Goal: Check status: Check status

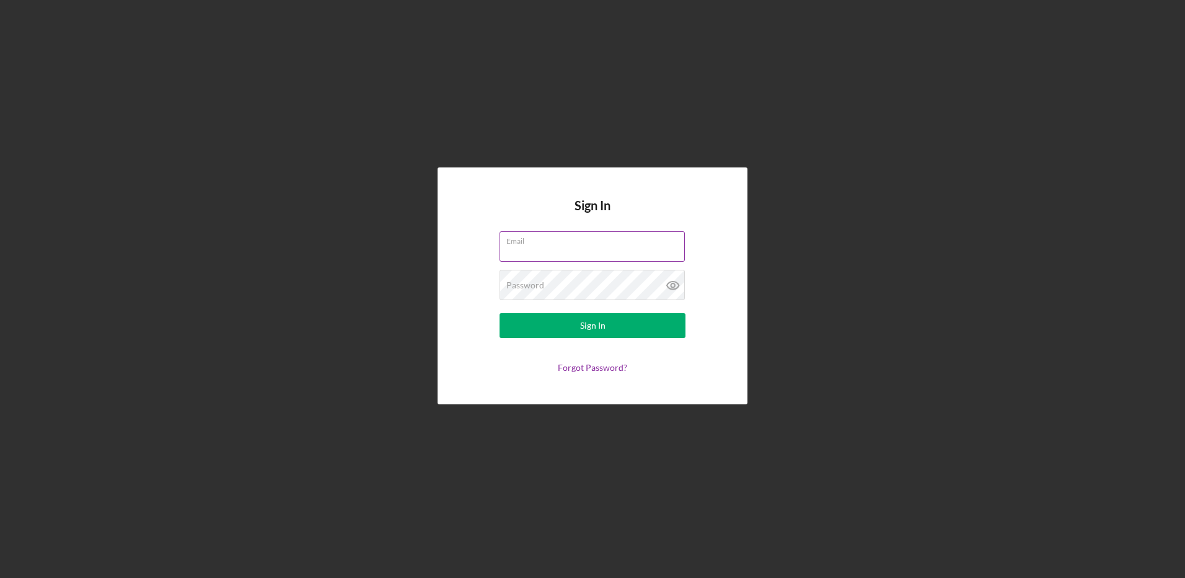
click at [515, 247] on input "Email" at bounding box center [592, 246] width 185 height 30
type input "c"
type input "[EMAIL_ADDRESS][DOMAIN_NAME]"
click at [500, 313] on button "Sign In" at bounding box center [593, 325] width 186 height 25
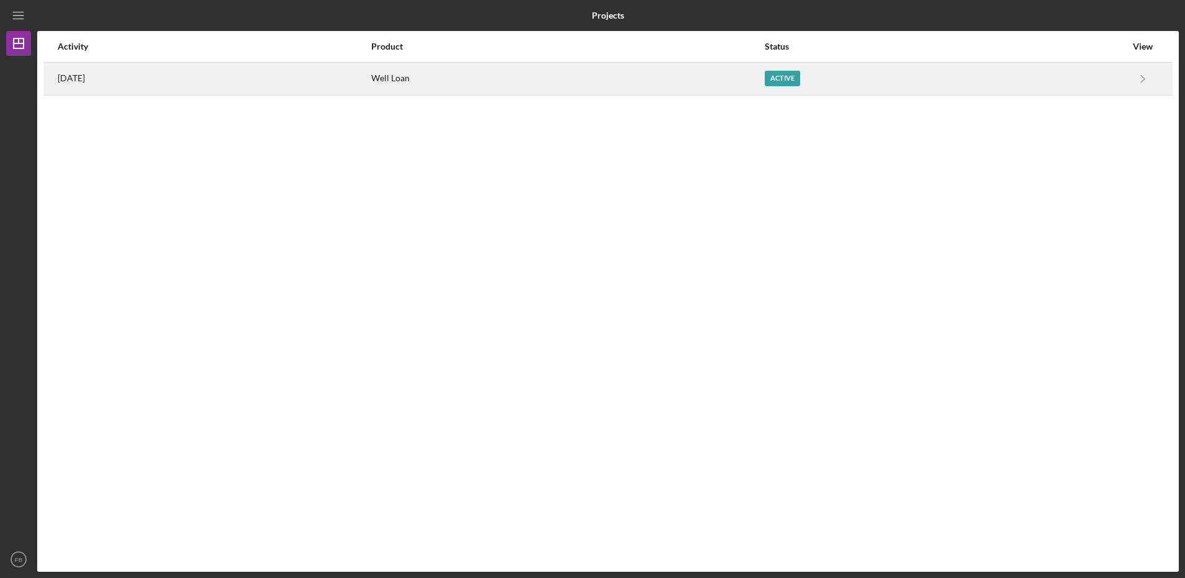
click at [443, 84] on div "Well Loan" at bounding box center [567, 78] width 392 height 31
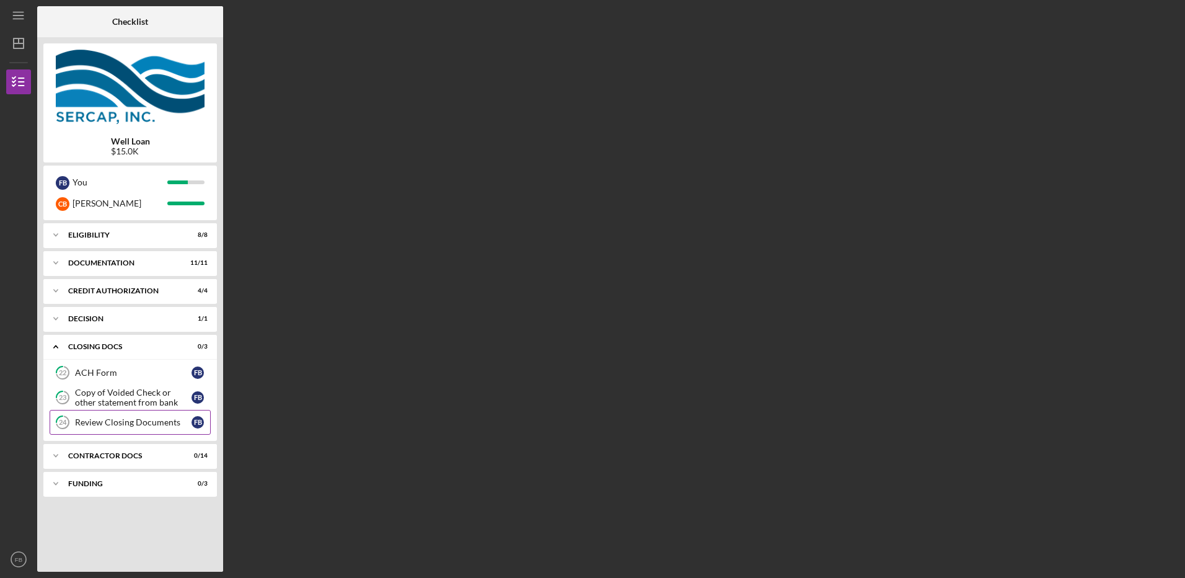
click at [115, 422] on div "Review Closing Documents" at bounding box center [133, 422] width 117 height 10
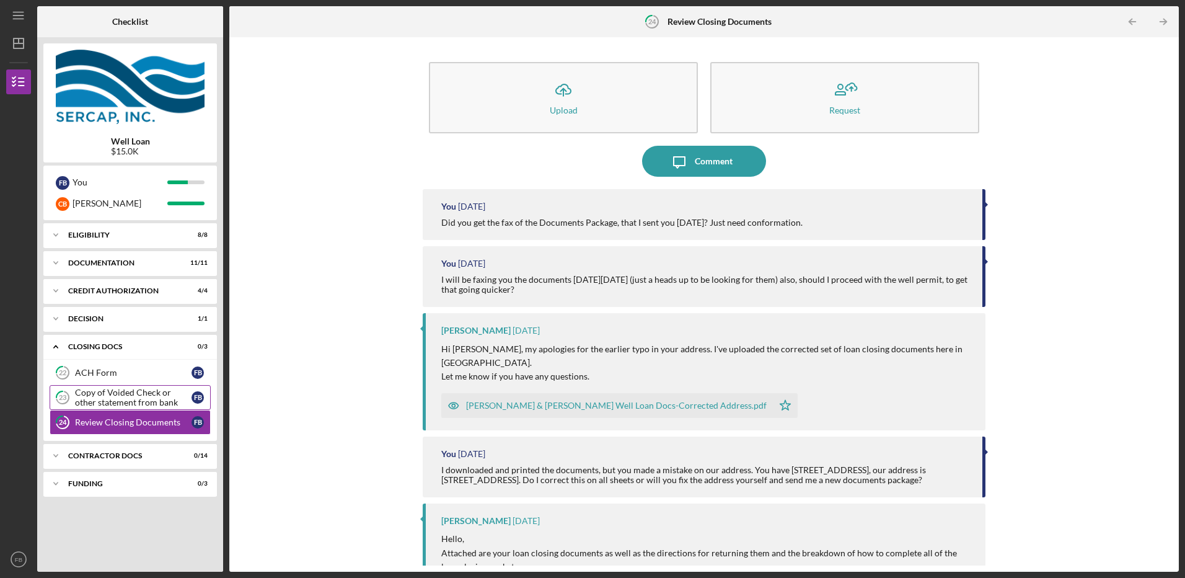
click at [77, 392] on div "Copy of Voided Check or other statement from bank" at bounding box center [133, 397] width 117 height 20
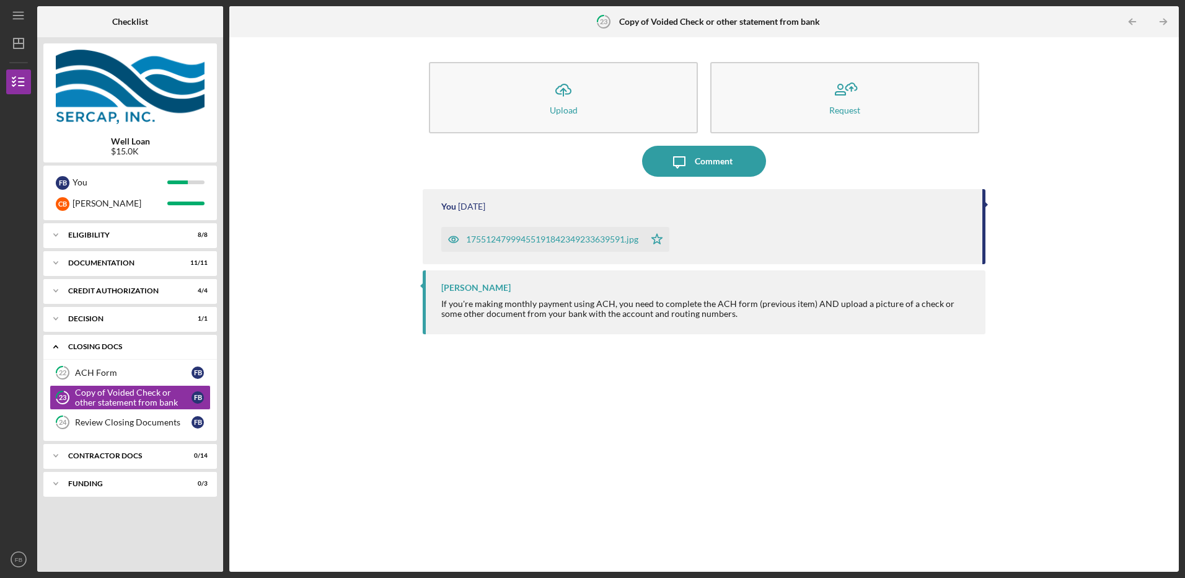
click at [113, 345] on div "CLOSING DOCS" at bounding box center [134, 346] width 133 height 7
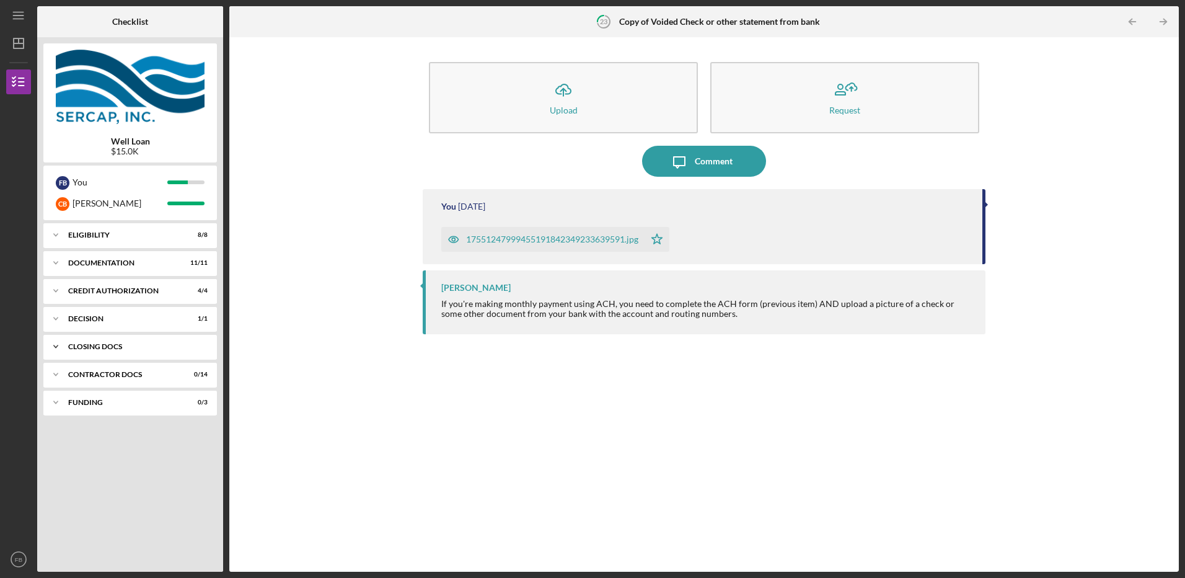
click at [60, 348] on icon "Icon/Expander" at bounding box center [55, 346] width 25 height 25
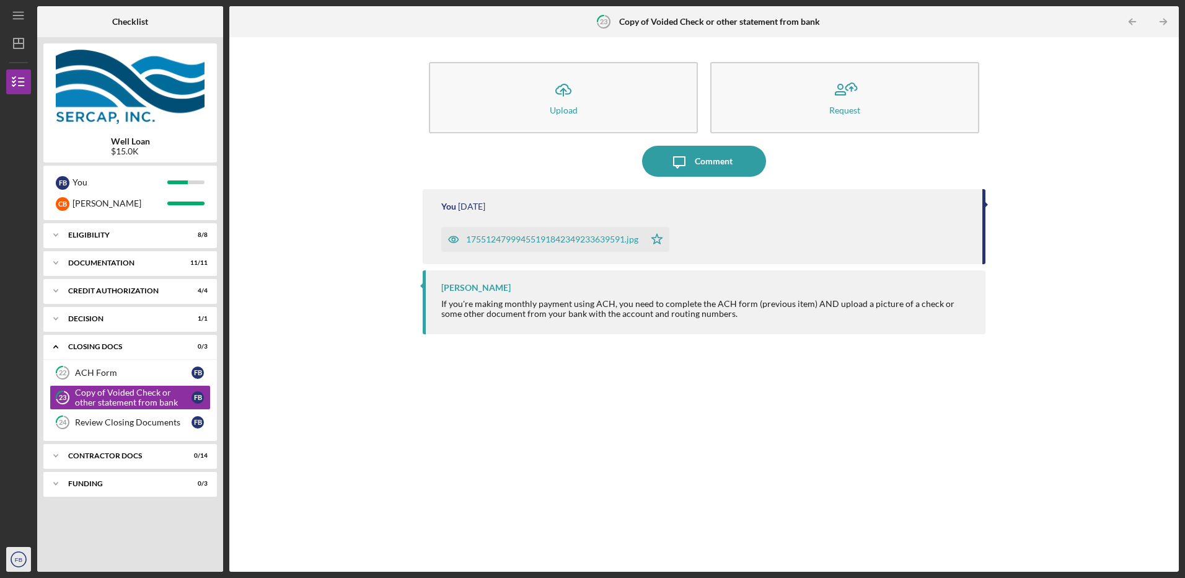
click at [20, 559] on text "FB" at bounding box center [18, 559] width 7 height 7
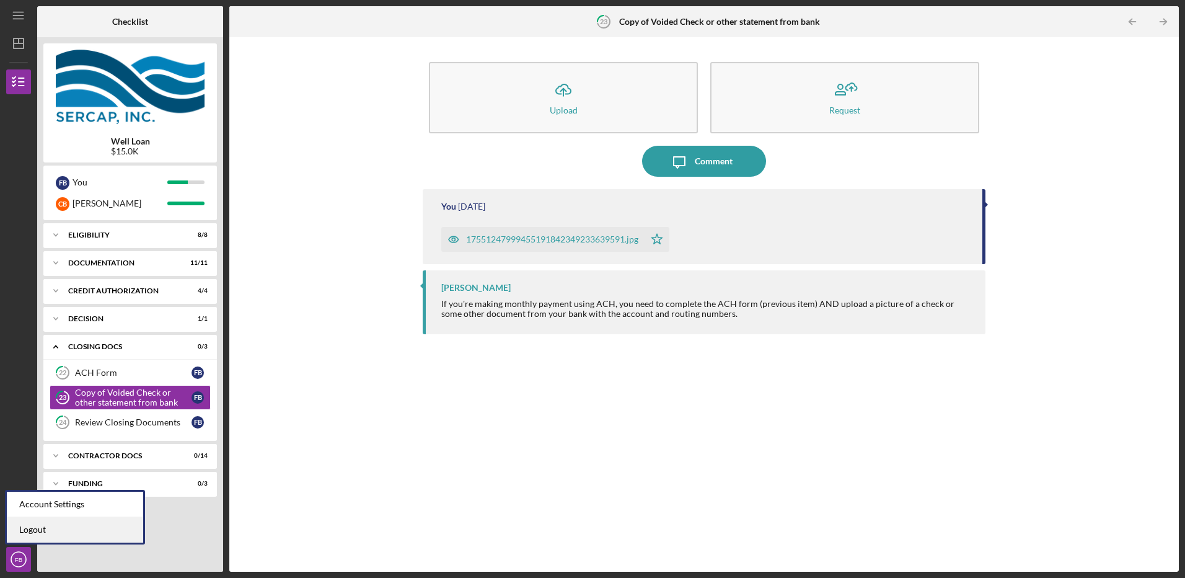
click at [50, 531] on link "Logout" at bounding box center [75, 529] width 136 height 25
